Goal: Contribute content

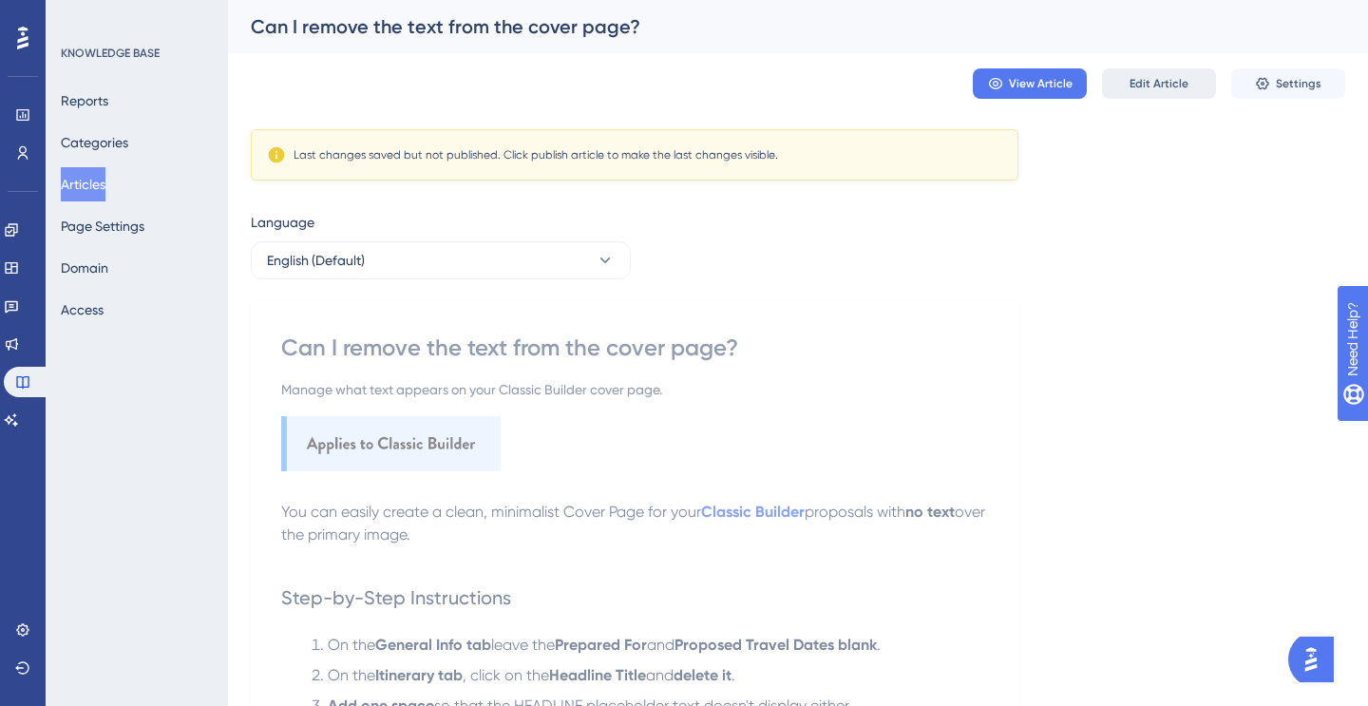
click at [1157, 80] on span "Edit Article" at bounding box center [1159, 83] width 59 height 15
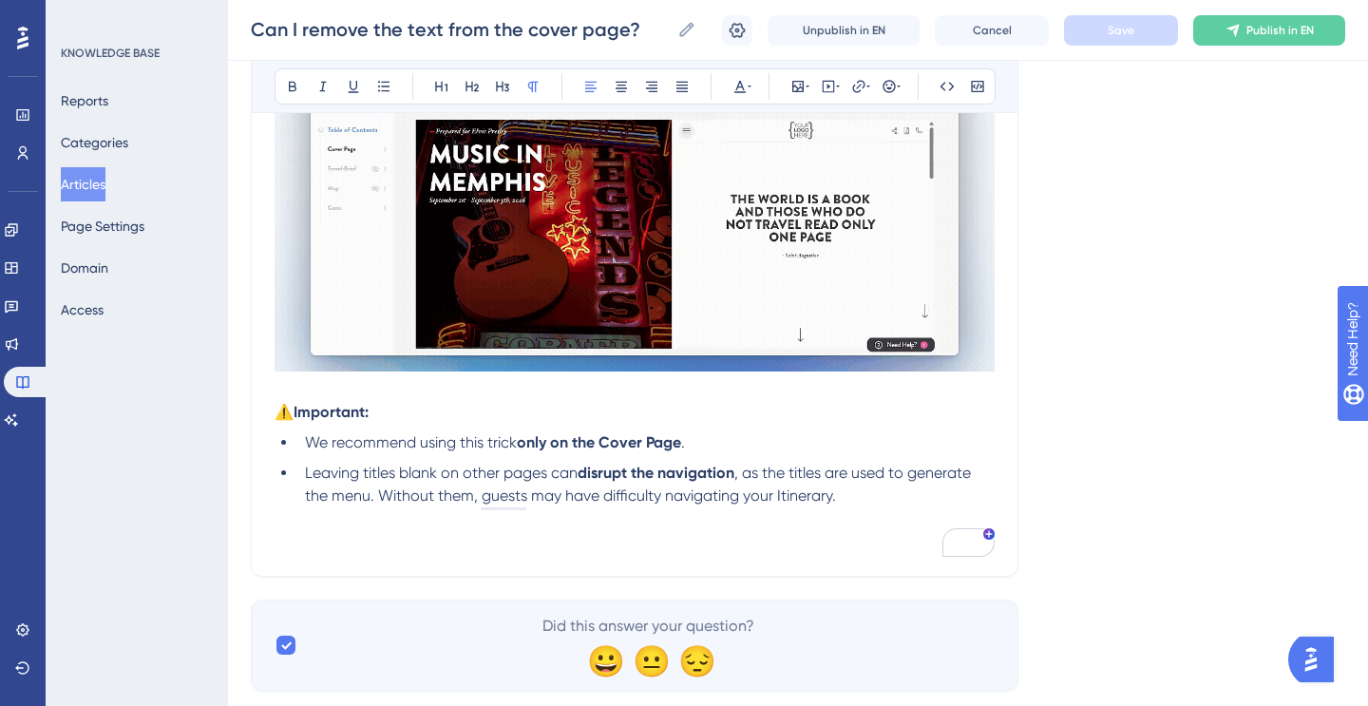
scroll to position [699, 0]
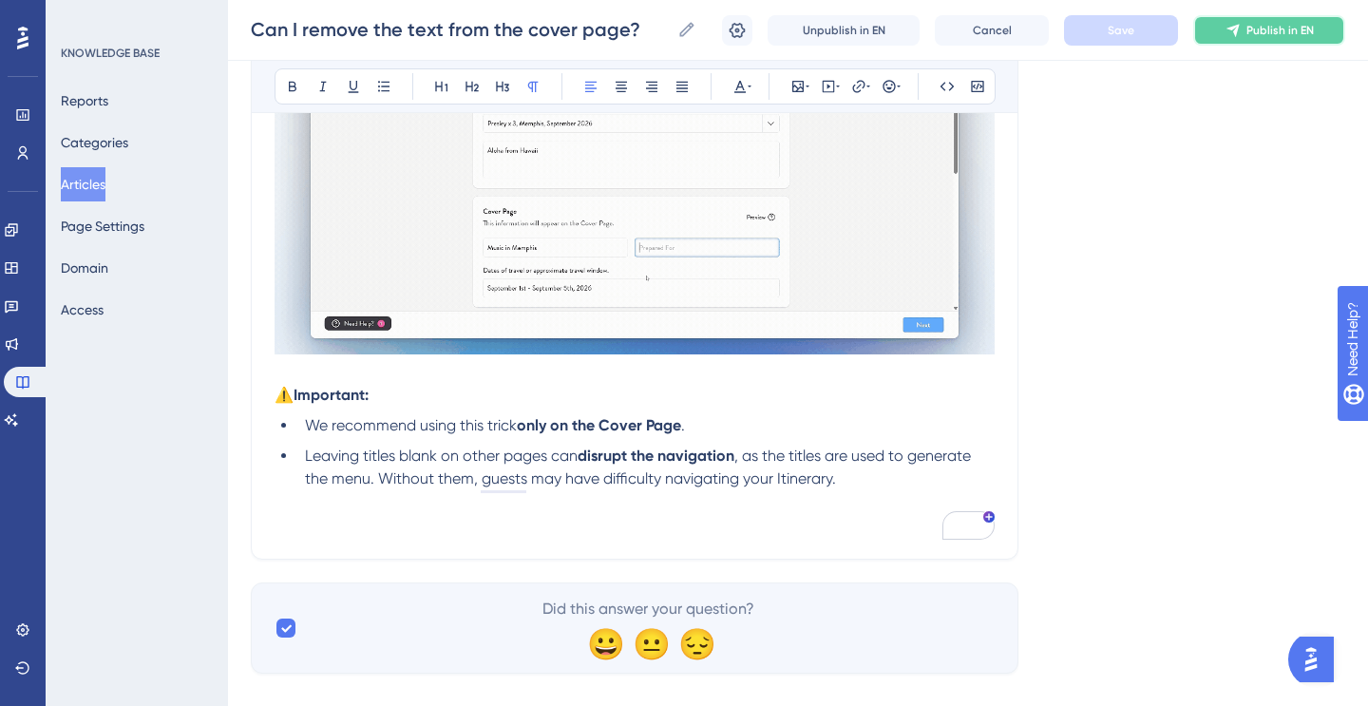
click at [1250, 19] on button "Publish in EN" at bounding box center [1269, 30] width 152 height 30
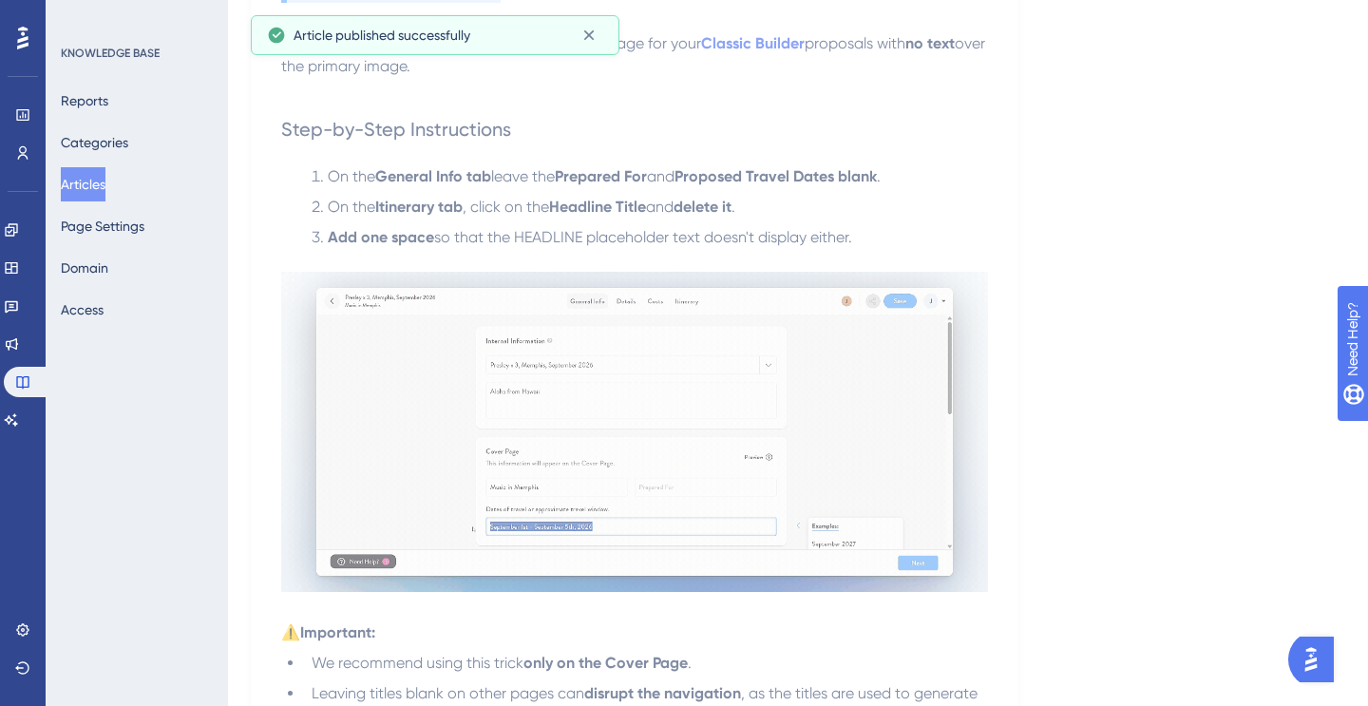
scroll to position [0, 0]
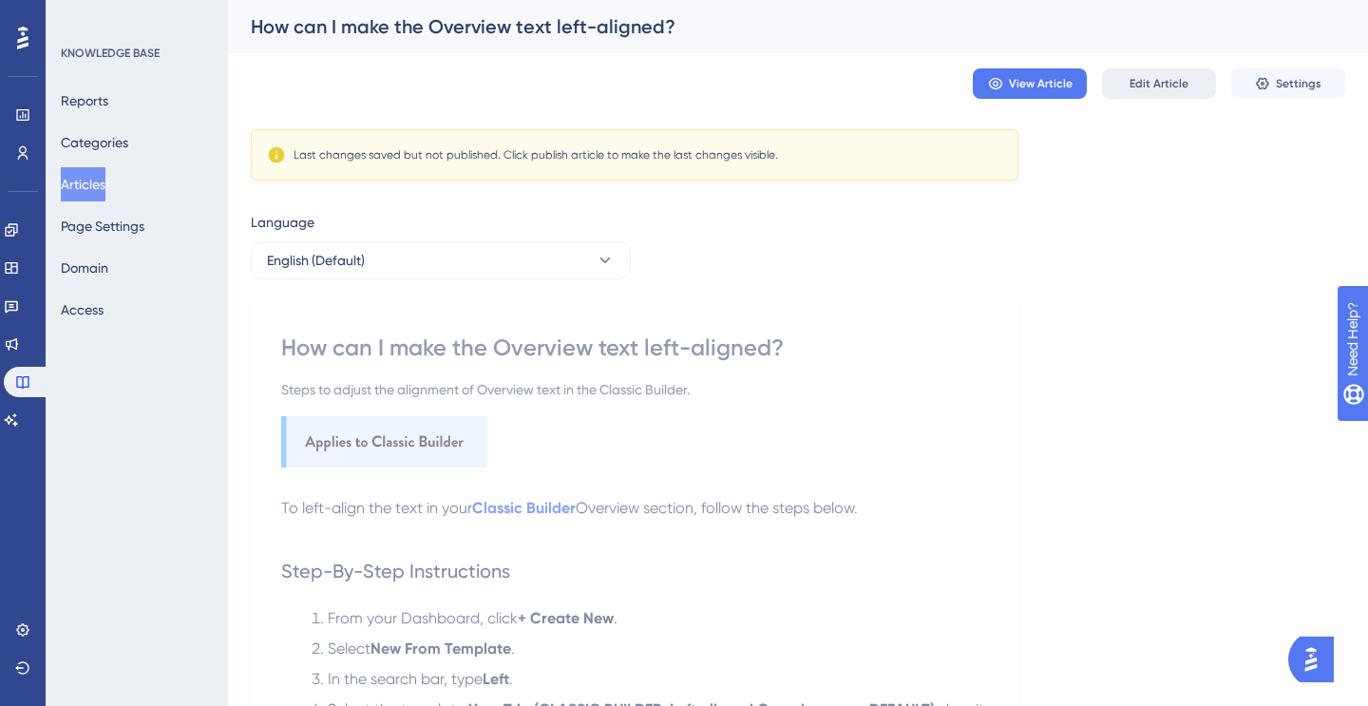
click at [1135, 78] on span "Edit Article" at bounding box center [1159, 83] width 59 height 15
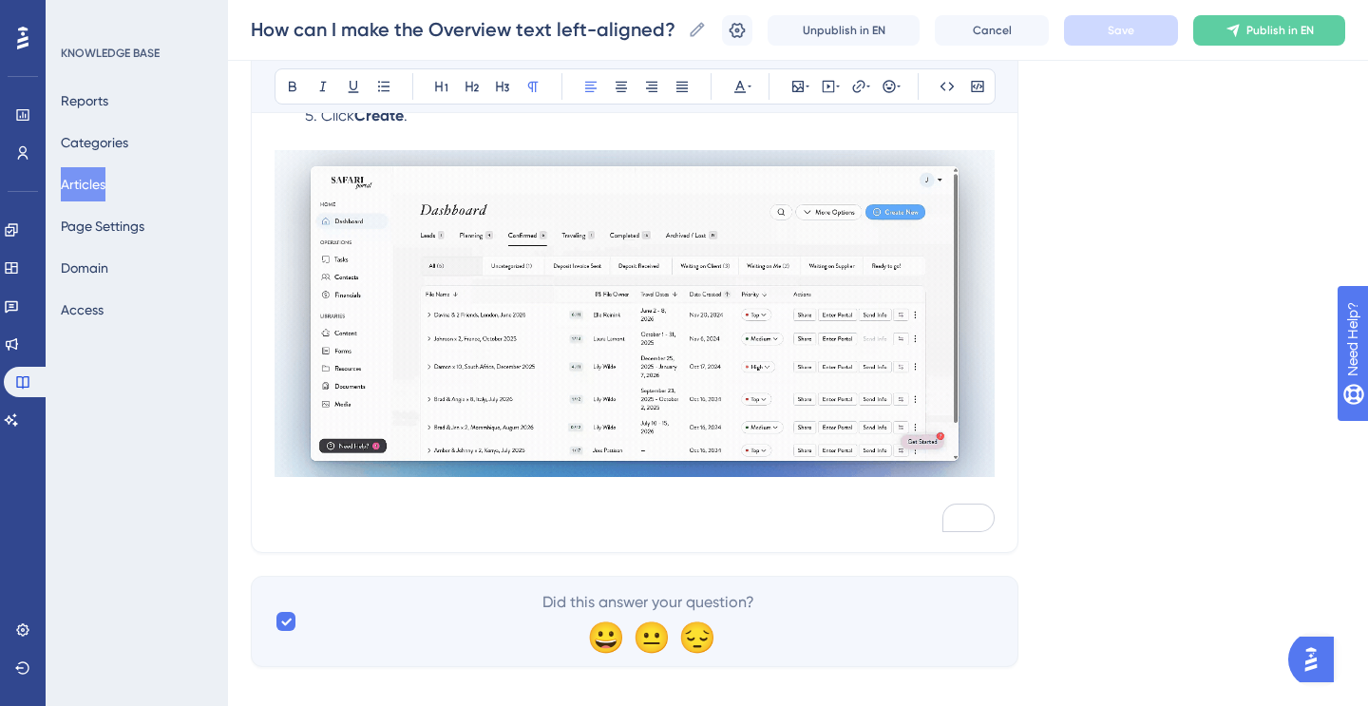
scroll to position [658, 0]
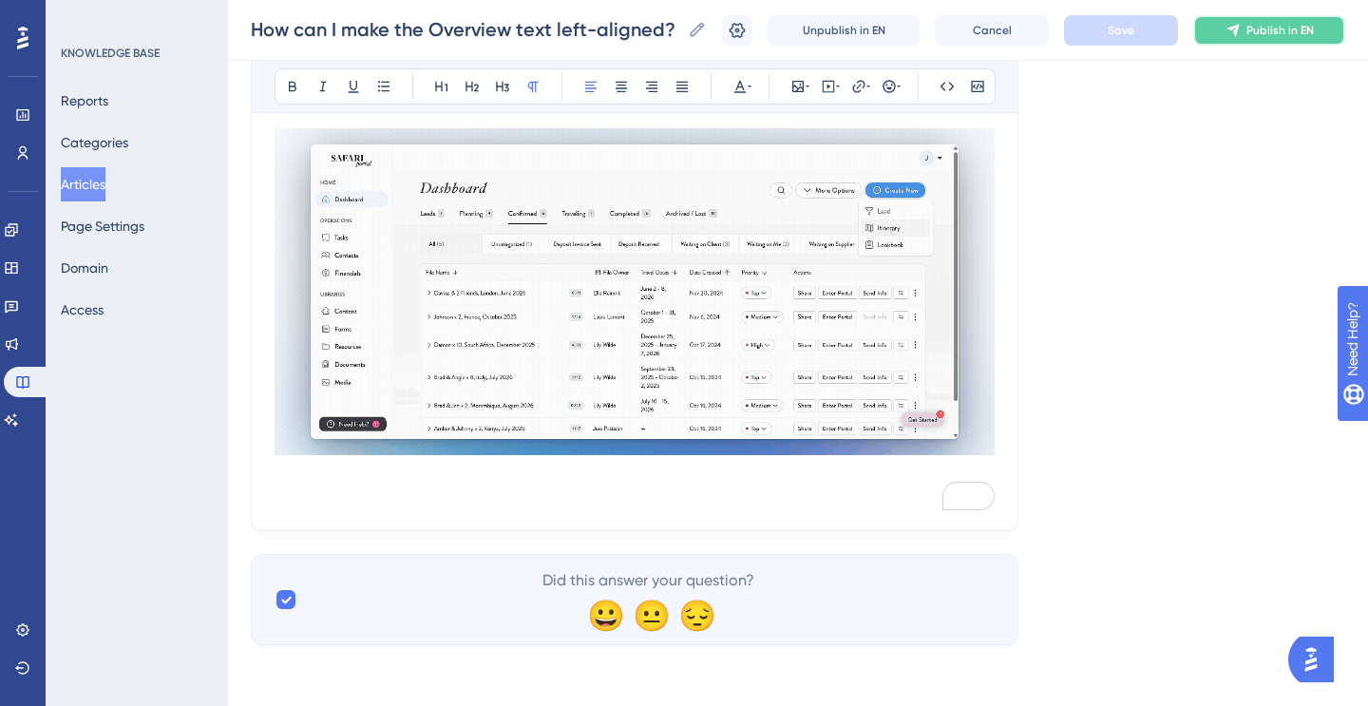
click at [1244, 25] on button "Publish in EN" at bounding box center [1269, 30] width 152 height 30
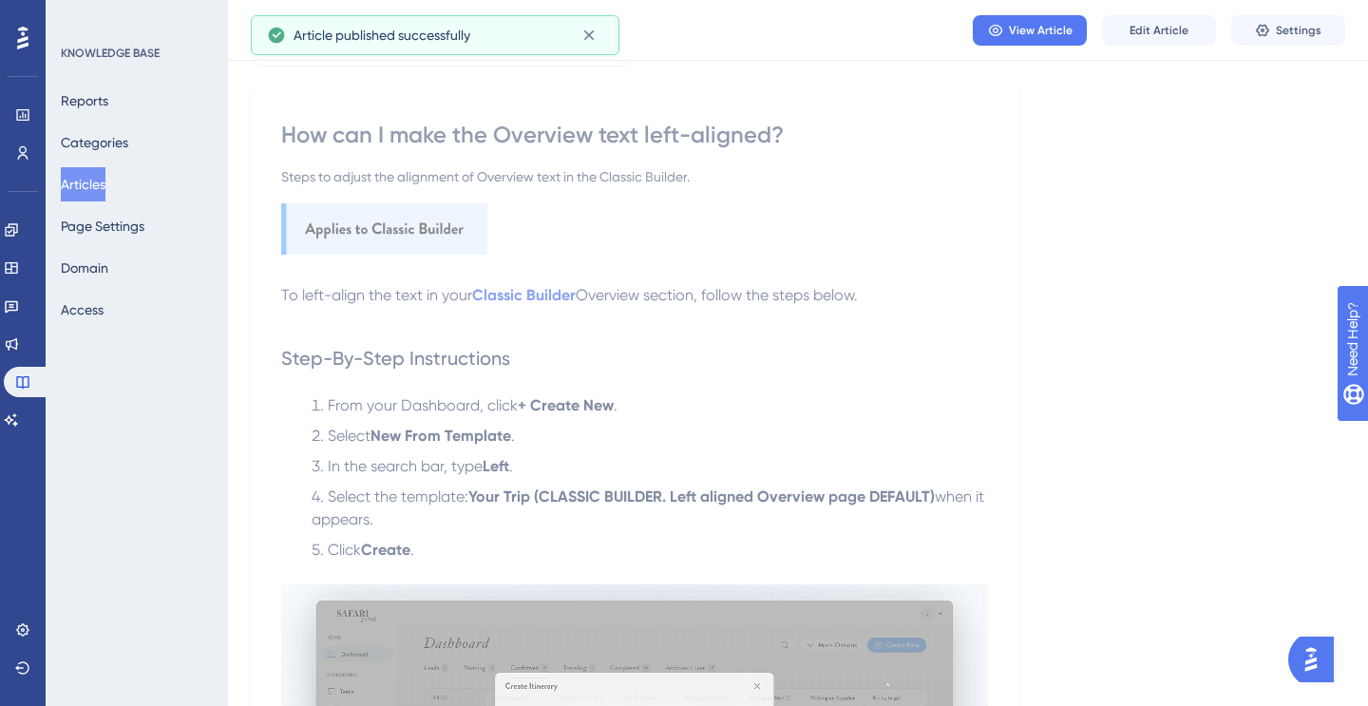
scroll to position [0, 0]
